Goal: Information Seeking & Learning: Learn about a topic

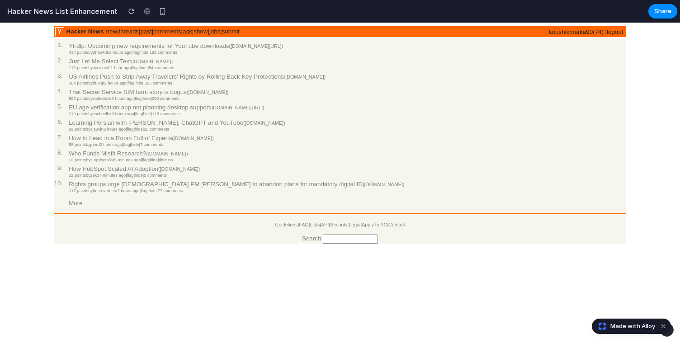
click at [82, 207] on link "More" at bounding box center [76, 203] width 14 height 7
click at [81, 207] on link "More" at bounding box center [76, 203] width 14 height 7
click at [92, 157] on link "Who Funds Misfit Research?" at bounding box center [107, 153] width 77 height 7
click at [95, 157] on link "Who Funds Misfit Research?" at bounding box center [107, 153] width 77 height 7
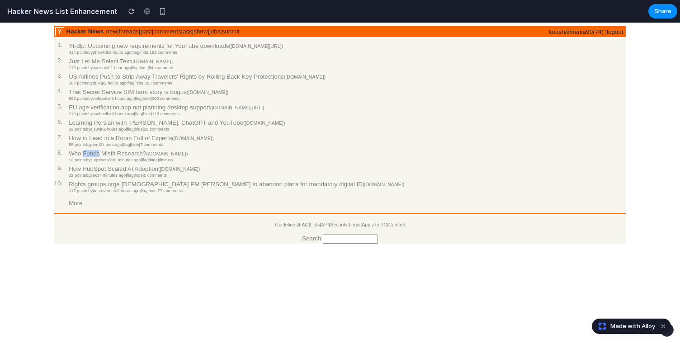
click at [95, 157] on link "Who Funds Misfit Research?" at bounding box center [107, 153] width 77 height 7
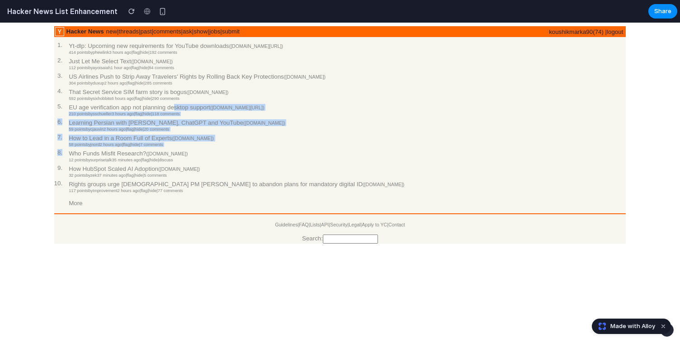
drag, startPoint x: 100, startPoint y: 154, endPoint x: 191, endPoint y: 109, distance: 102.2
click at [191, 109] on tbody "1. Yt-dlp: Upcoming new requirements for YouTube downloads ( [DOMAIN_NAME][URL]…" at bounding box center [229, 124] width 351 height 165
click at [263, 110] on span "[DOMAIN_NAME][URL]" at bounding box center [237, 107] width 51 height 5
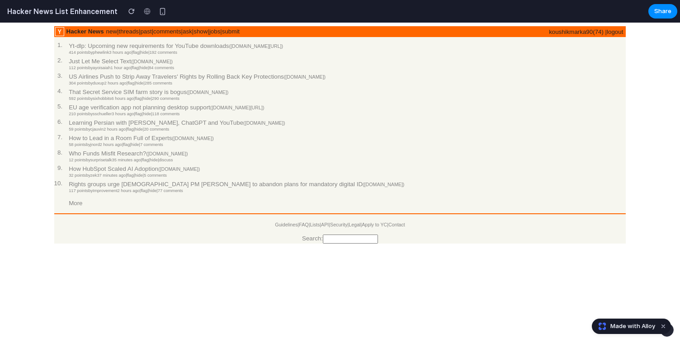
click at [246, 99] on td "592 points by sixhobbits 6 hours ago | flag | hide | 290 comments" at bounding box center [237, 98] width 336 height 5
click at [163, 76] on link "US Airlines Push to Strip Away Travelers' Rights by Rolling Back Key Protections" at bounding box center [176, 76] width 215 height 7
click at [147, 81] on td "US Airlines Push to Strip Away Travelers' Rights by Rolling Back Key Protection…" at bounding box center [237, 76] width 336 height 9
click at [144, 85] on link "hide" at bounding box center [140, 83] width 8 height 5
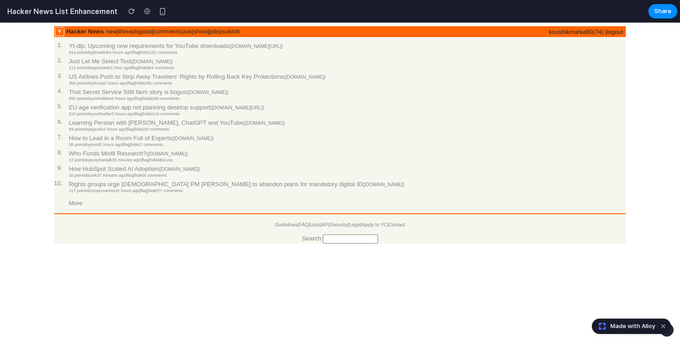
click at [207, 83] on td "304 points by duxup 2 hours ago | flag | hide | 285 comments" at bounding box center [237, 83] width 336 height 5
click at [172, 85] on link "285 comments" at bounding box center [159, 83] width 28 height 5
